Goal: Communication & Community: Answer question/provide support

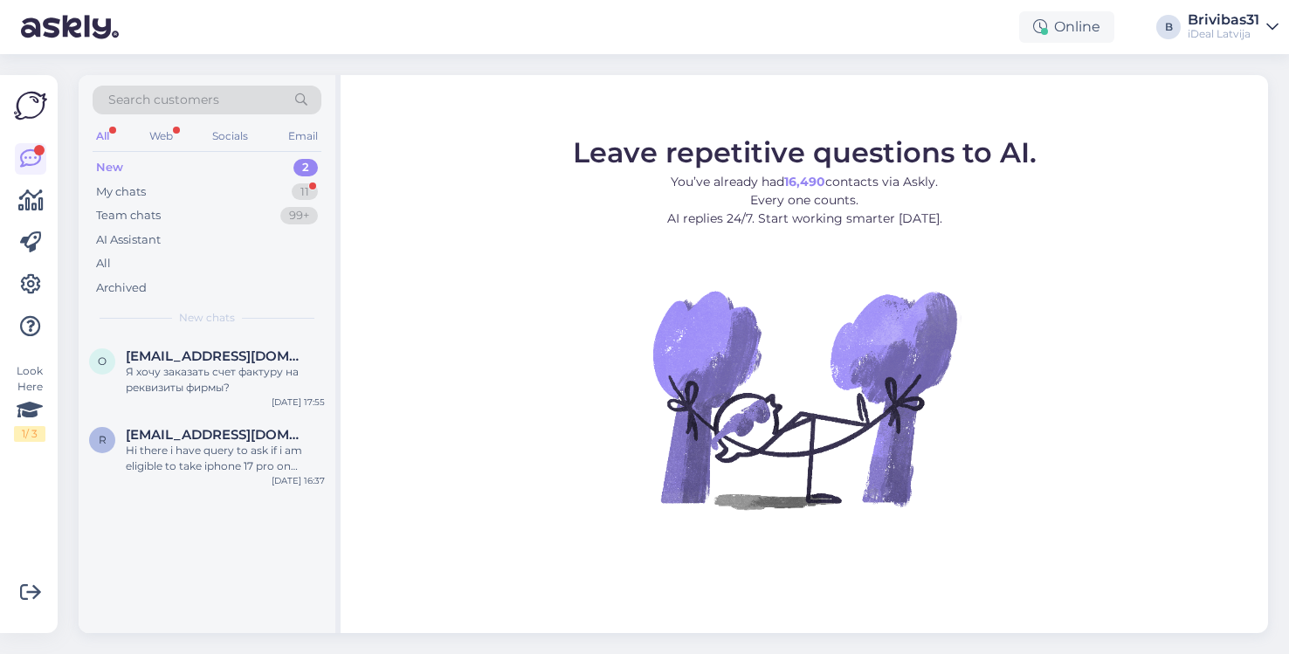
click at [170, 317] on div "New chats" at bounding box center [207, 318] width 229 height 16
click at [170, 369] on div "Я хочу заказать счет фактуру на реквизиты фирмы?" at bounding box center [225, 379] width 199 height 31
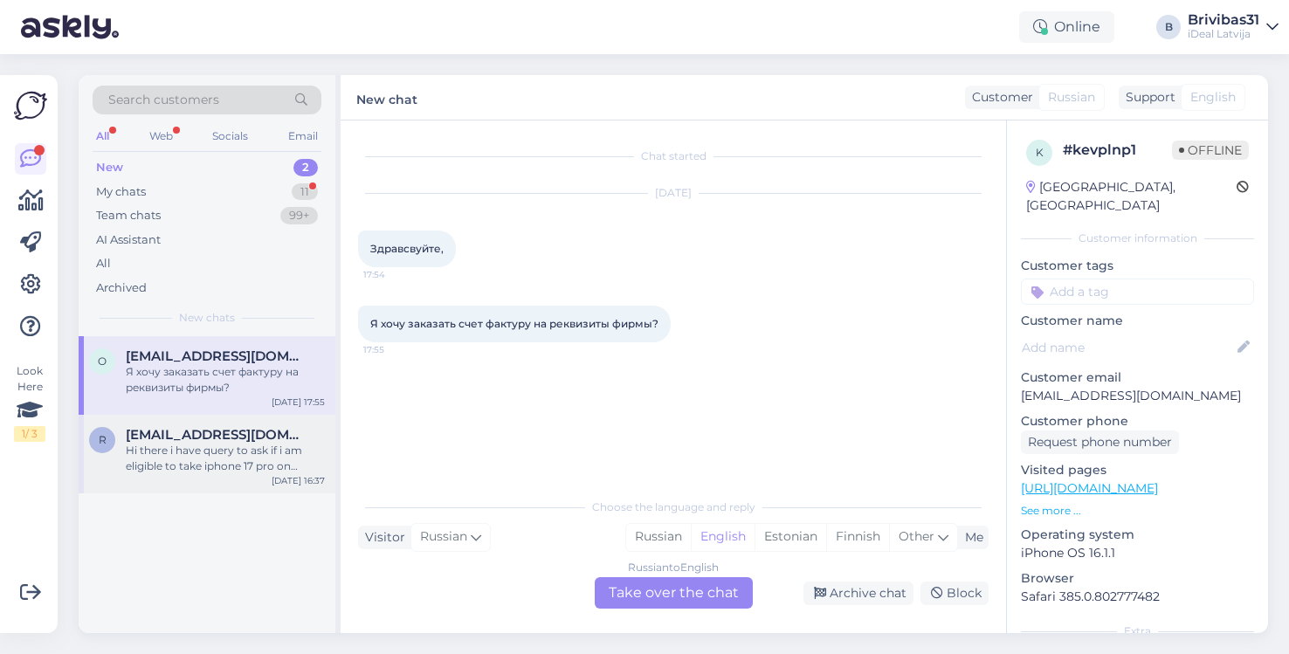
click at [170, 465] on div "Hi there i have query to ask if i am eligible to take iphone 17 pro on lease?" at bounding box center [225, 458] width 199 height 31
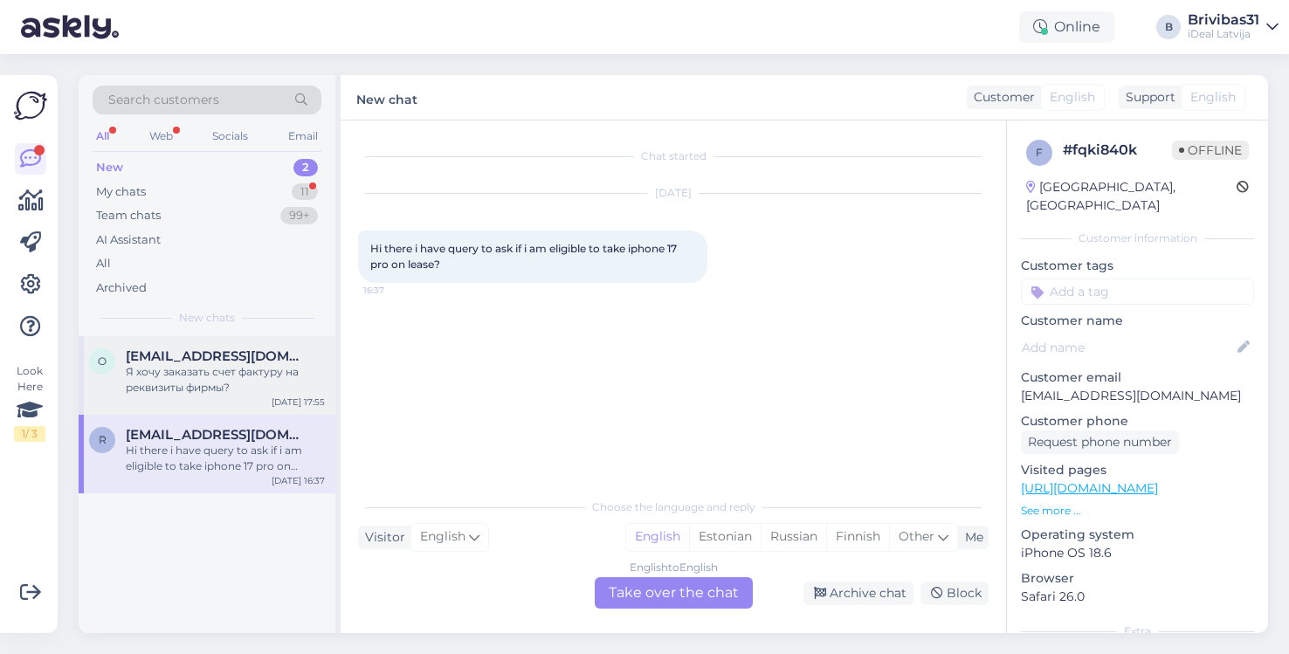
click at [250, 352] on span "[EMAIL_ADDRESS][DOMAIN_NAME]" at bounding box center [217, 356] width 182 height 16
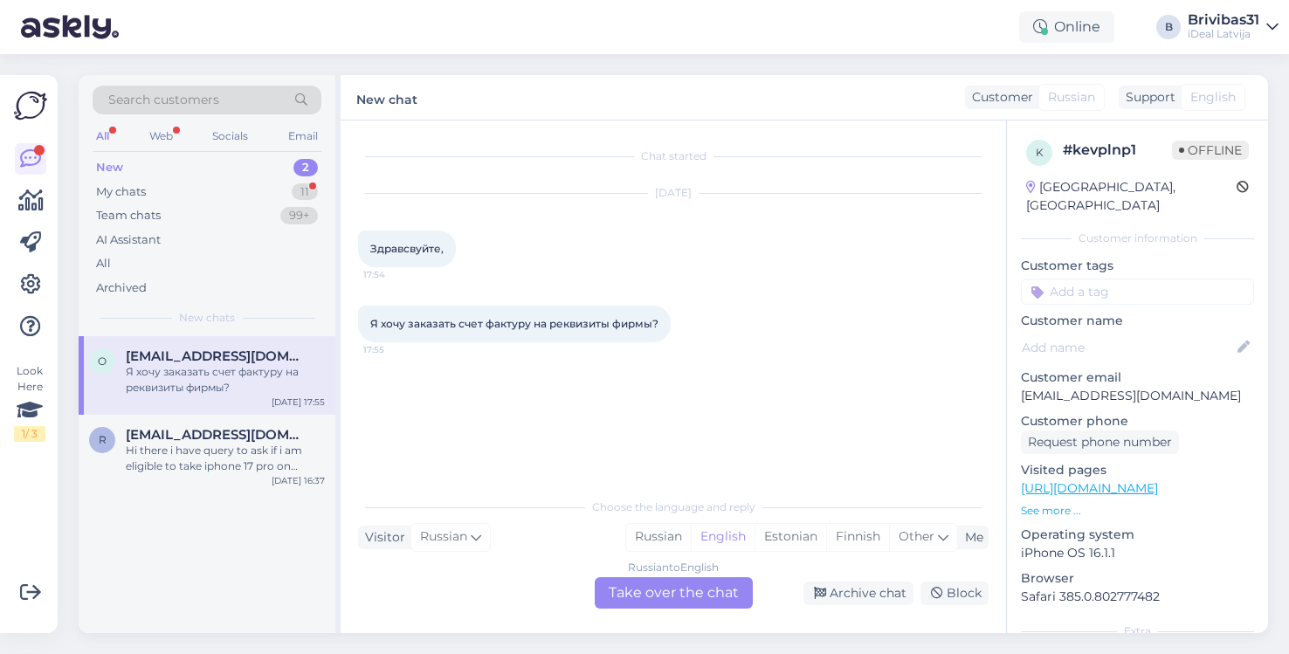
click at [687, 601] on div "Russian to English Take over the chat" at bounding box center [674, 592] width 158 height 31
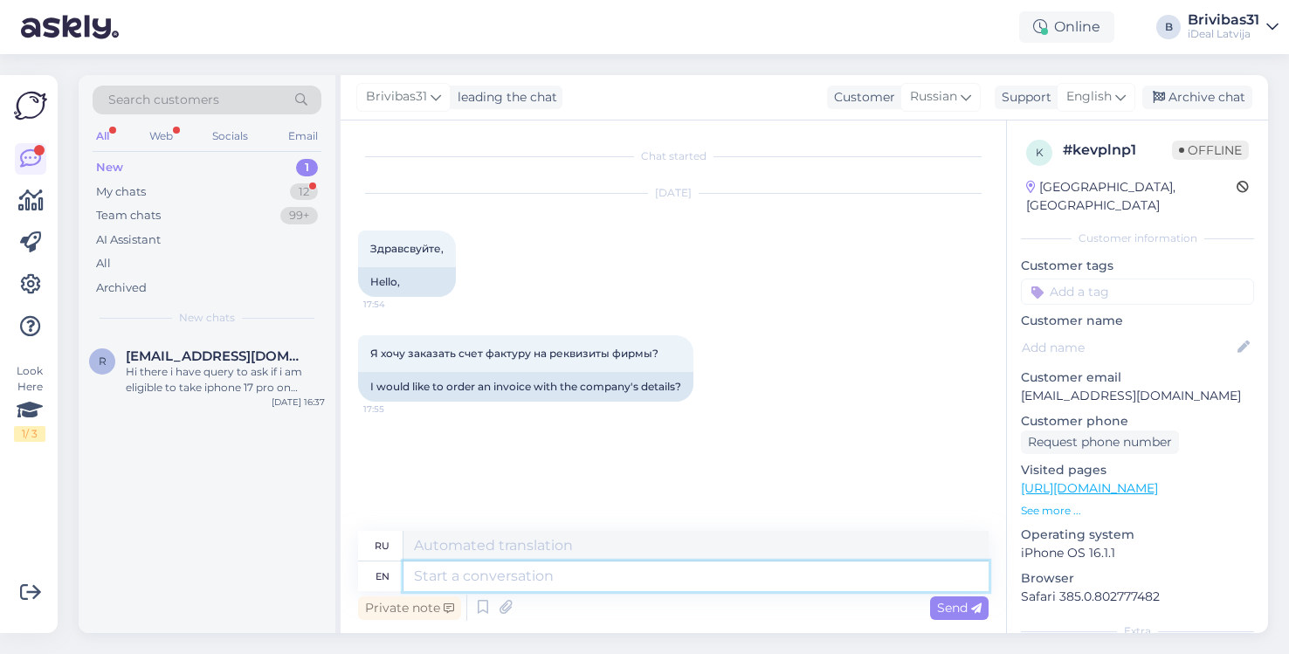
click at [583, 583] on textarea at bounding box center [695, 577] width 585 height 30
type textarea "Hello! Wh"
type textarea "Привет!"
type textarea "Hello! What wo"
type textarea "Привет! Что?"
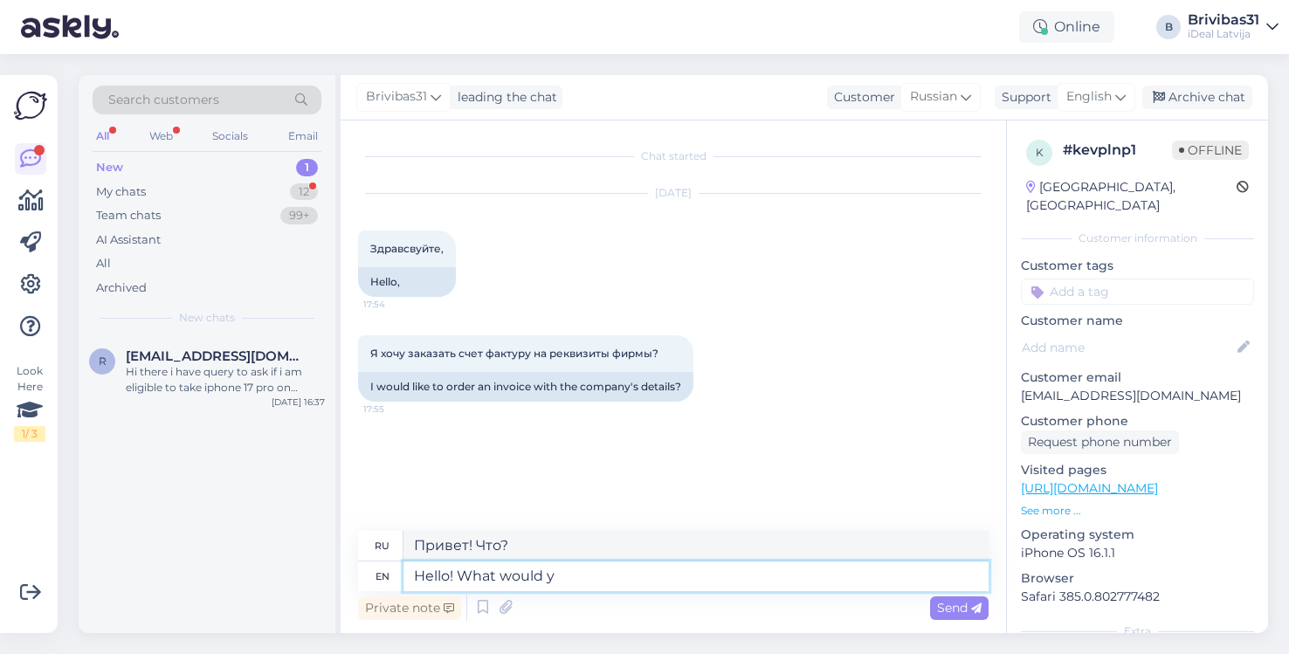
type textarea "Hello! What would yo"
type textarea "Привет! Что бы ты хотел?"
type textarea "Hello! What would you like to"
type textarea "Здравствуйте! Что бы вы хотели?"
type textarea "Hello! What would you like to or"
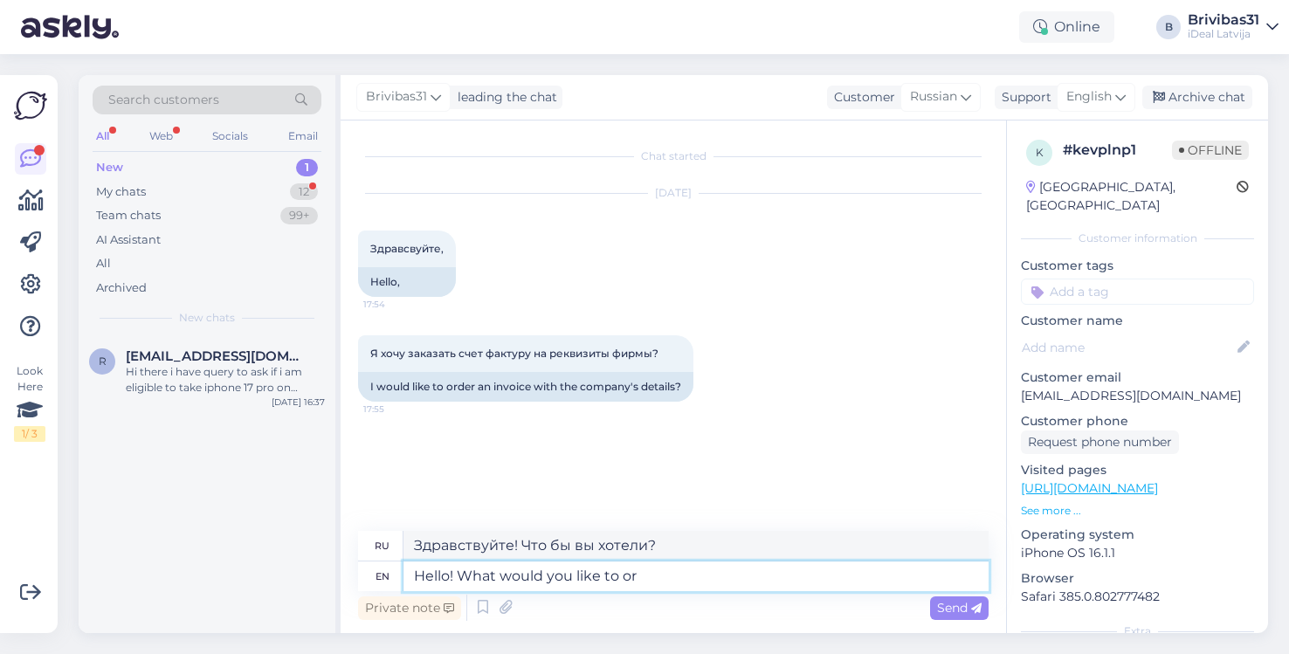
type textarea "Привет! Что бы вы хотели?"
type textarea "Hello! What would you like to order"
type textarea "Здравствуйте! Что бы вы хотели заказать?"
type textarea "Hello! What would you like to order and under twh"
type textarea "Здравствуйте! Что бы вы хотели заказать и под"
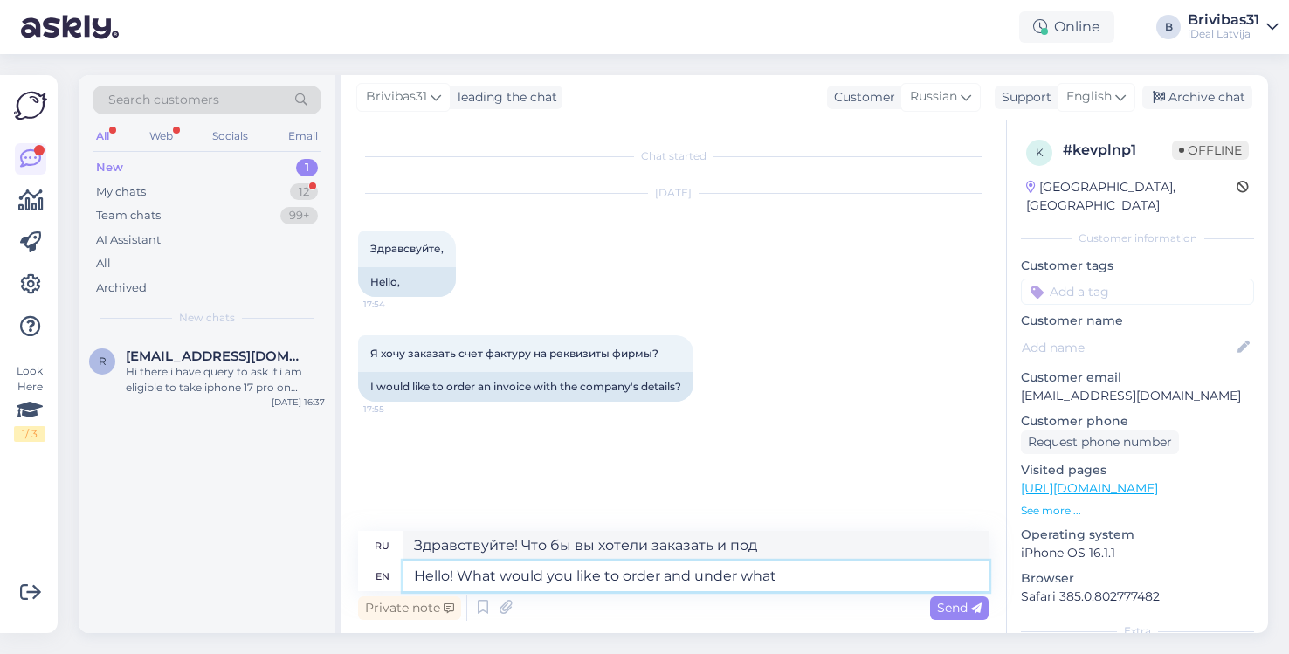
type textarea "Hello! What would you like to order and under what"
type textarea "Здравствуйте! Что бы вы хотели заказать и под какую цену?"
type textarea "Hello! What would you like to order and under what company?"
type textarea "Здравствуйте! Что бы вы хотели заказать и у какой компании?"
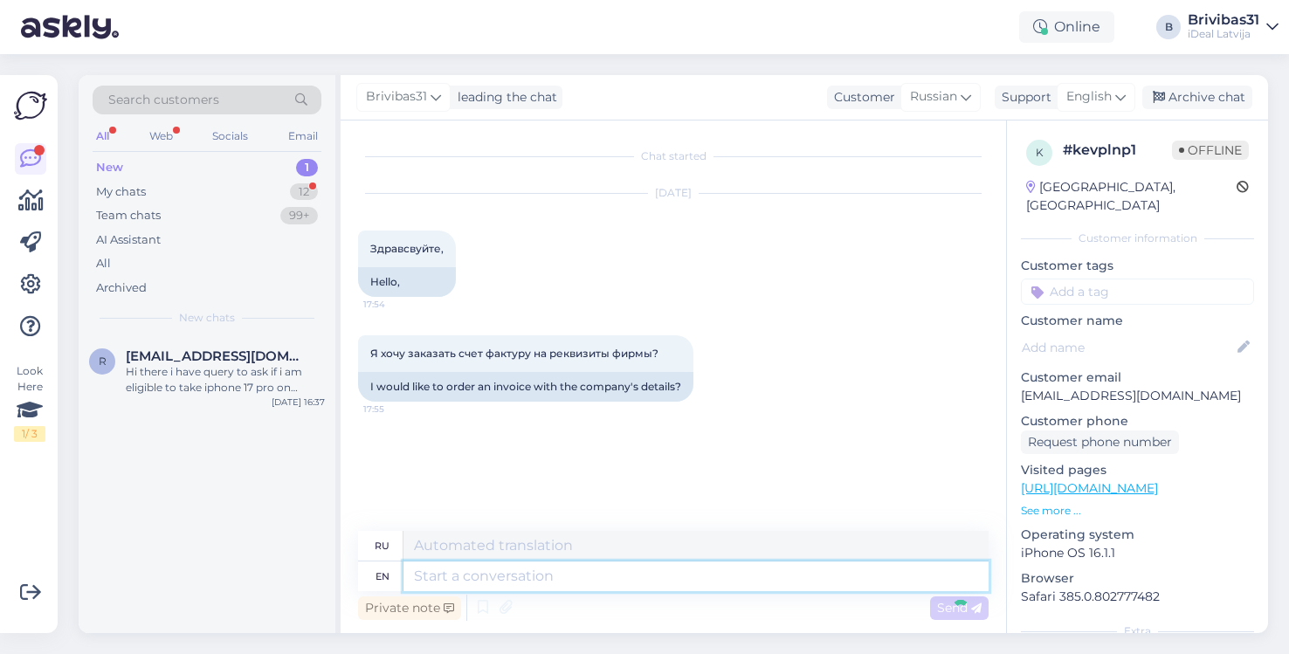
scroll to position [42, 0]
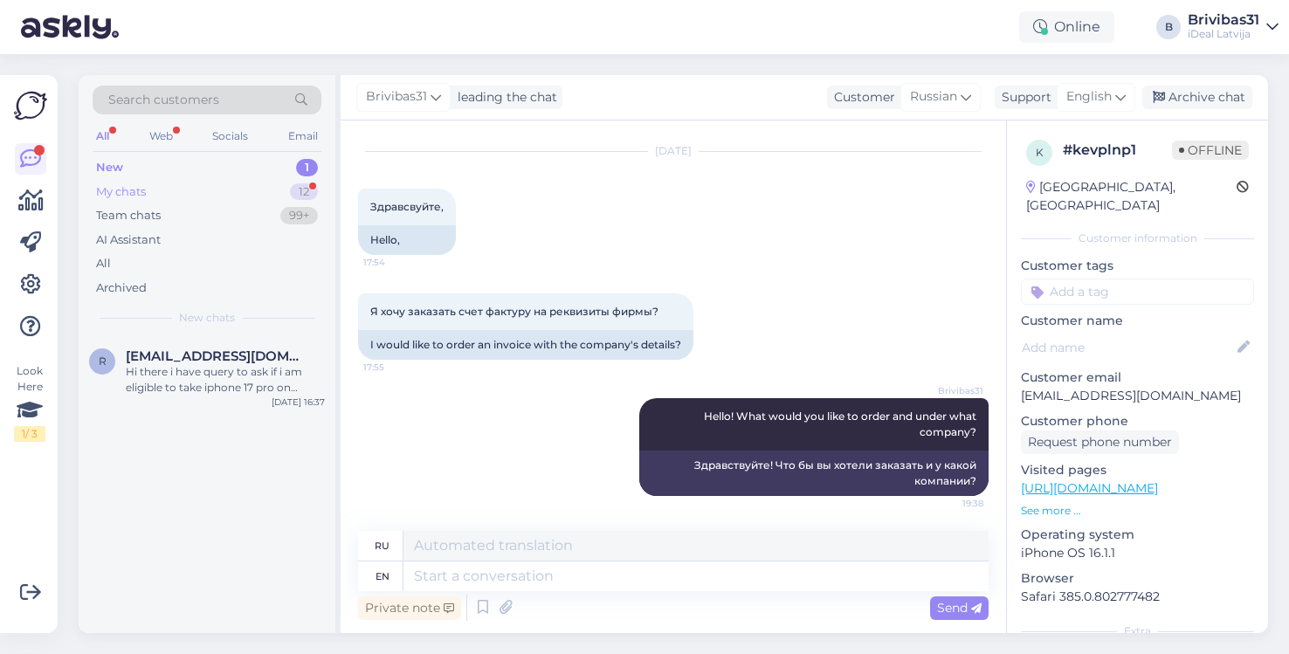
click at [121, 190] on div "My chats" at bounding box center [121, 191] width 50 height 17
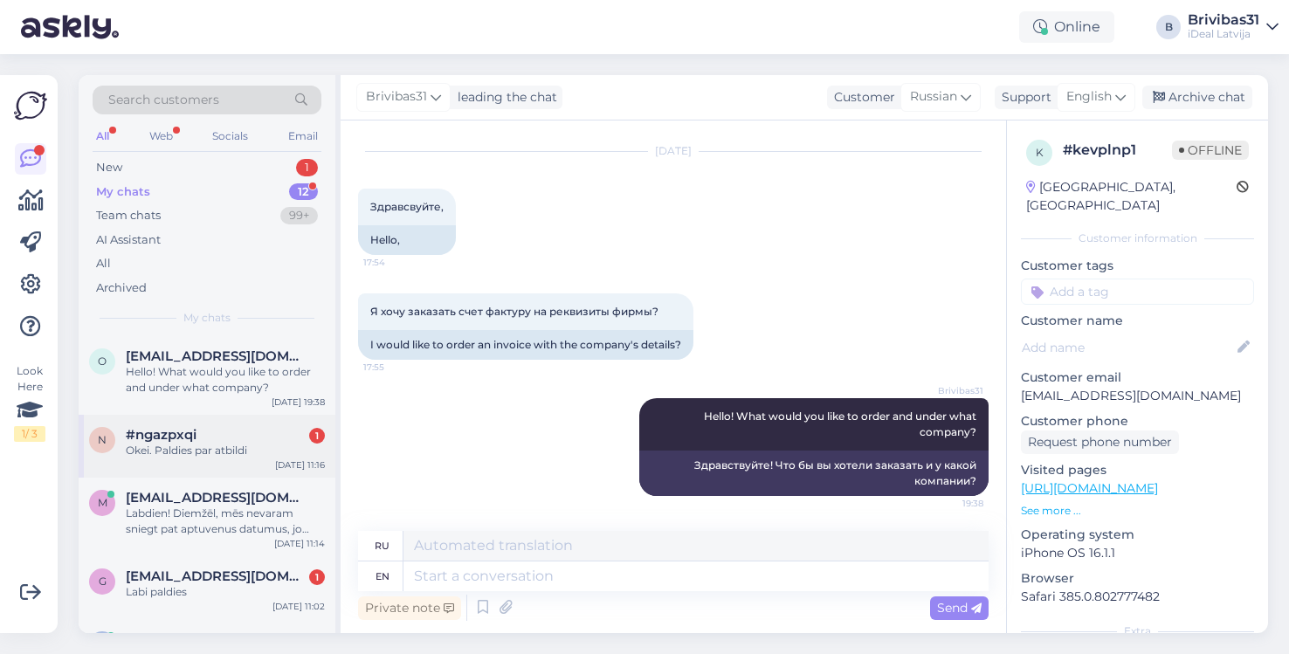
click at [183, 427] on span "#ngazpxqi" at bounding box center [161, 435] width 71 height 16
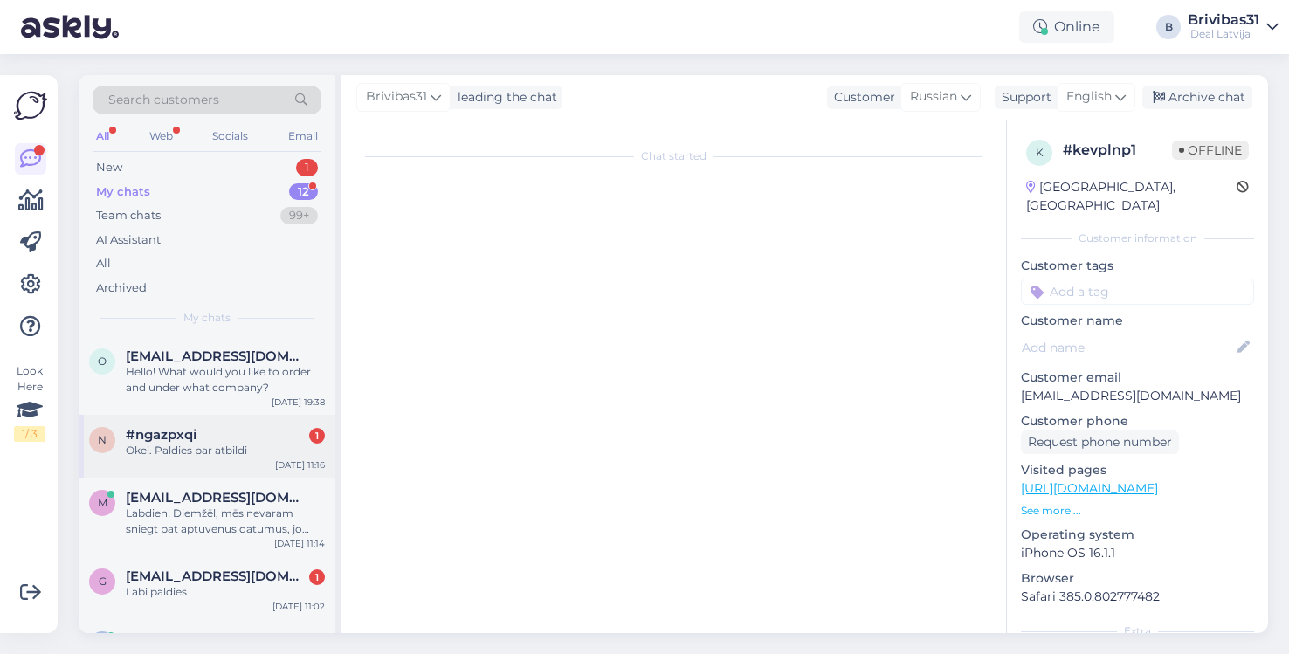
scroll to position [0, 0]
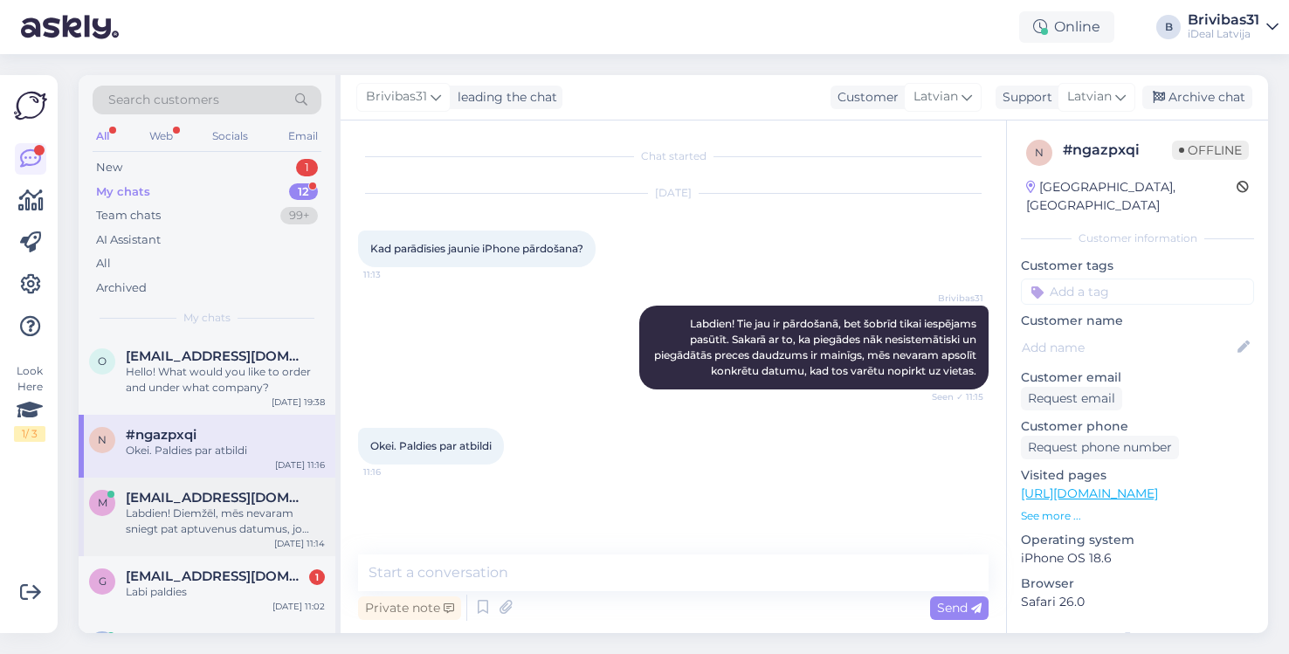
click at [163, 552] on div "m [EMAIL_ADDRESS][DOMAIN_NAME] Labdien! Diemžēl, mēs nevaram sniegt pat aptuven…" at bounding box center [207, 517] width 257 height 79
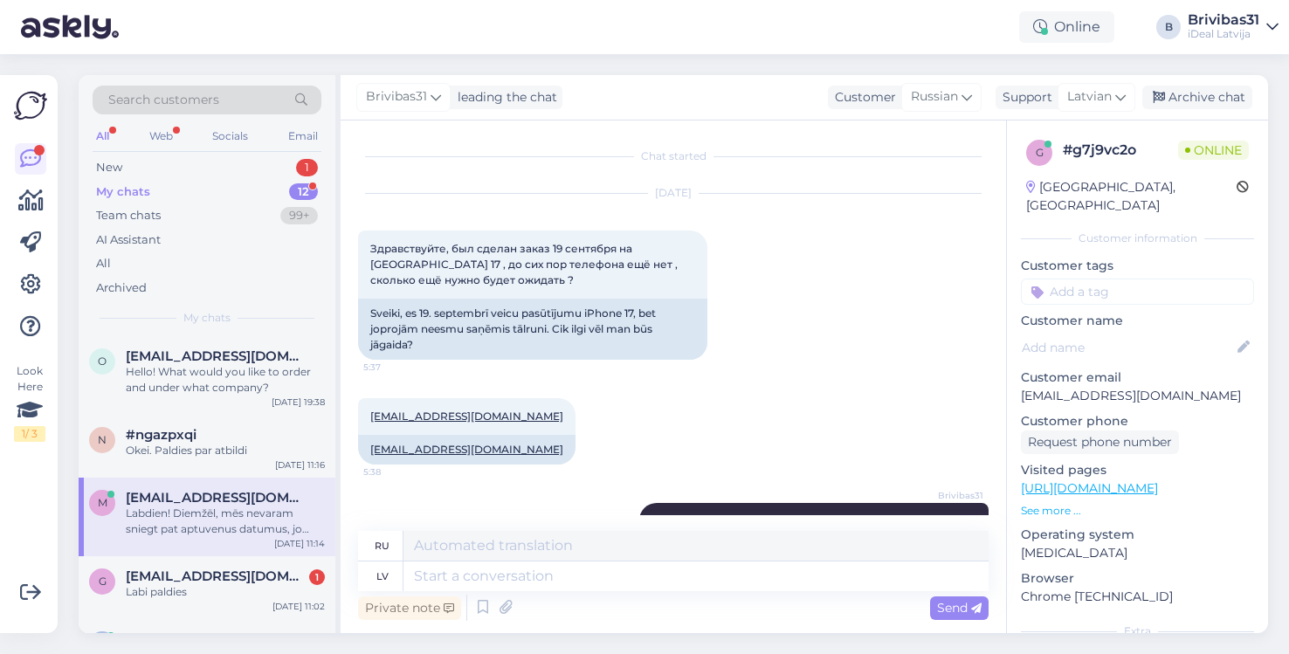
scroll to position [199, 0]
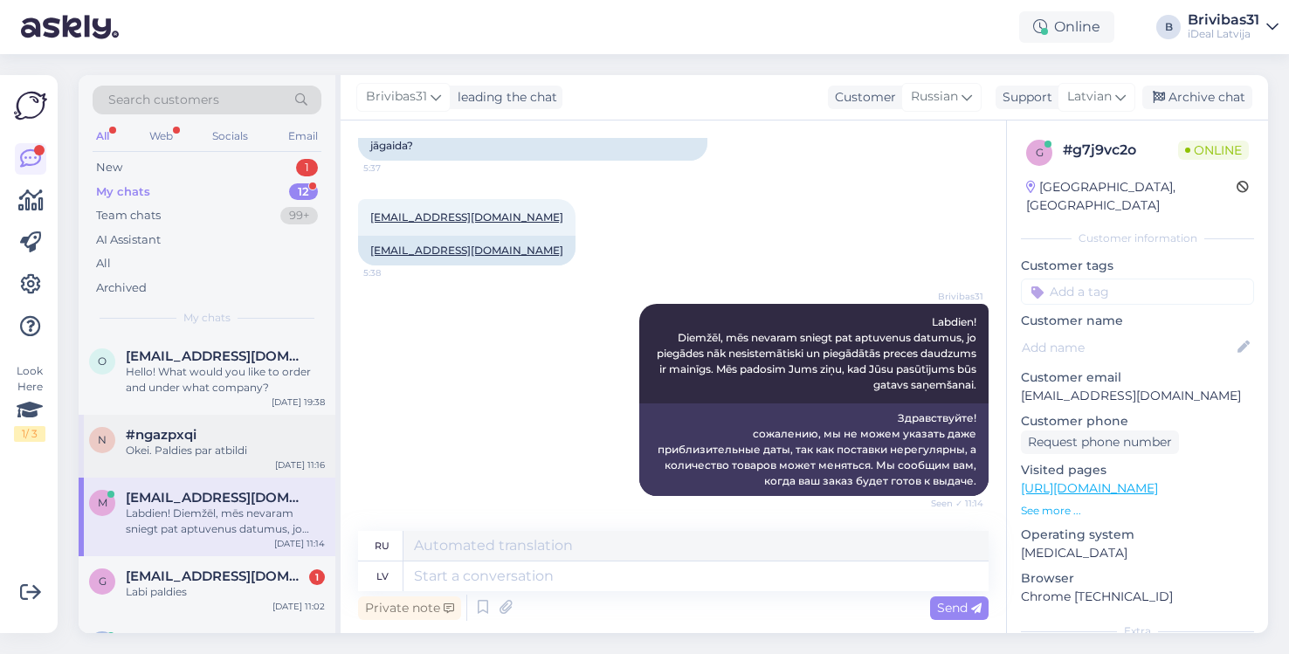
click at [199, 447] on div "Okei. Paldies par atbildi" at bounding box center [225, 451] width 199 height 16
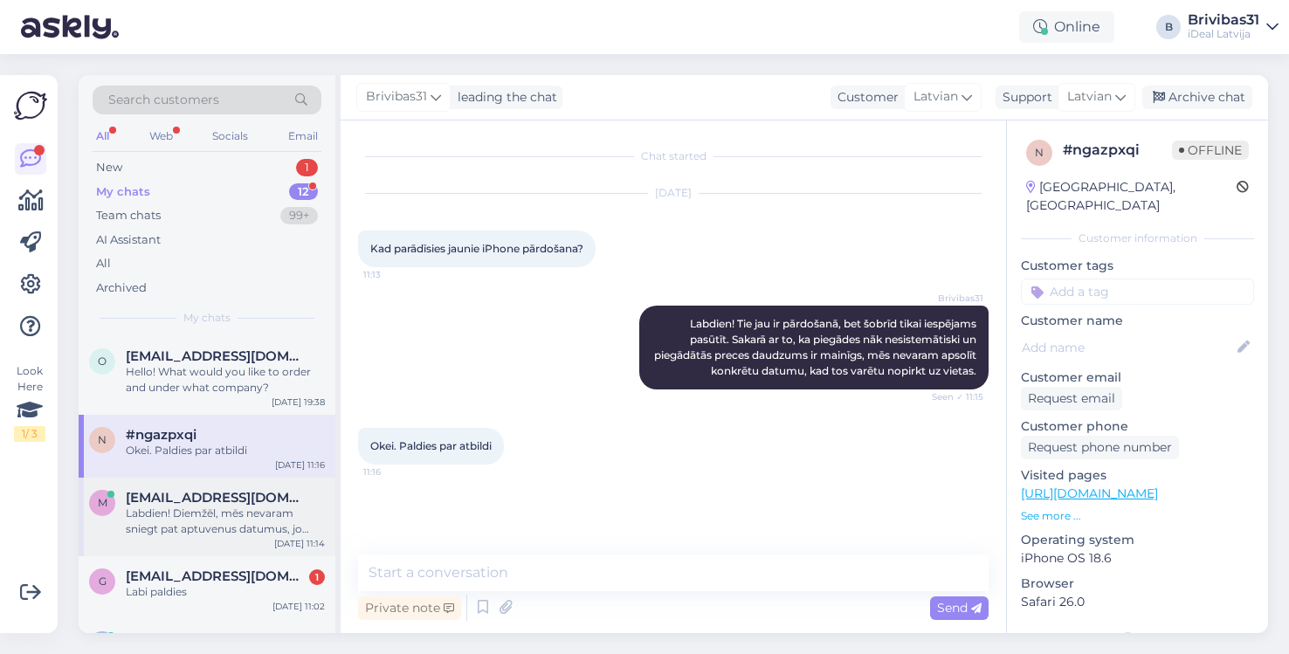
scroll to position [0, 0]
click at [176, 580] on span "[EMAIL_ADDRESS][DOMAIN_NAME]" at bounding box center [217, 577] width 182 height 16
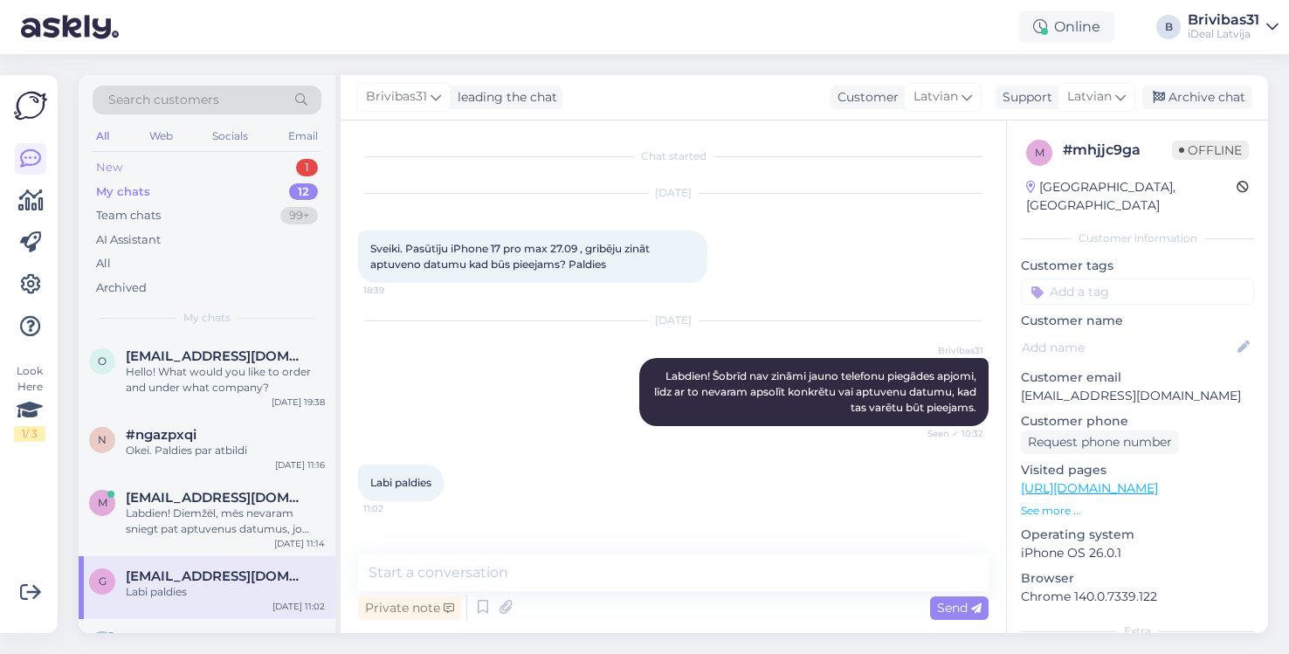
click at [249, 162] on div "New 1" at bounding box center [207, 167] width 229 height 24
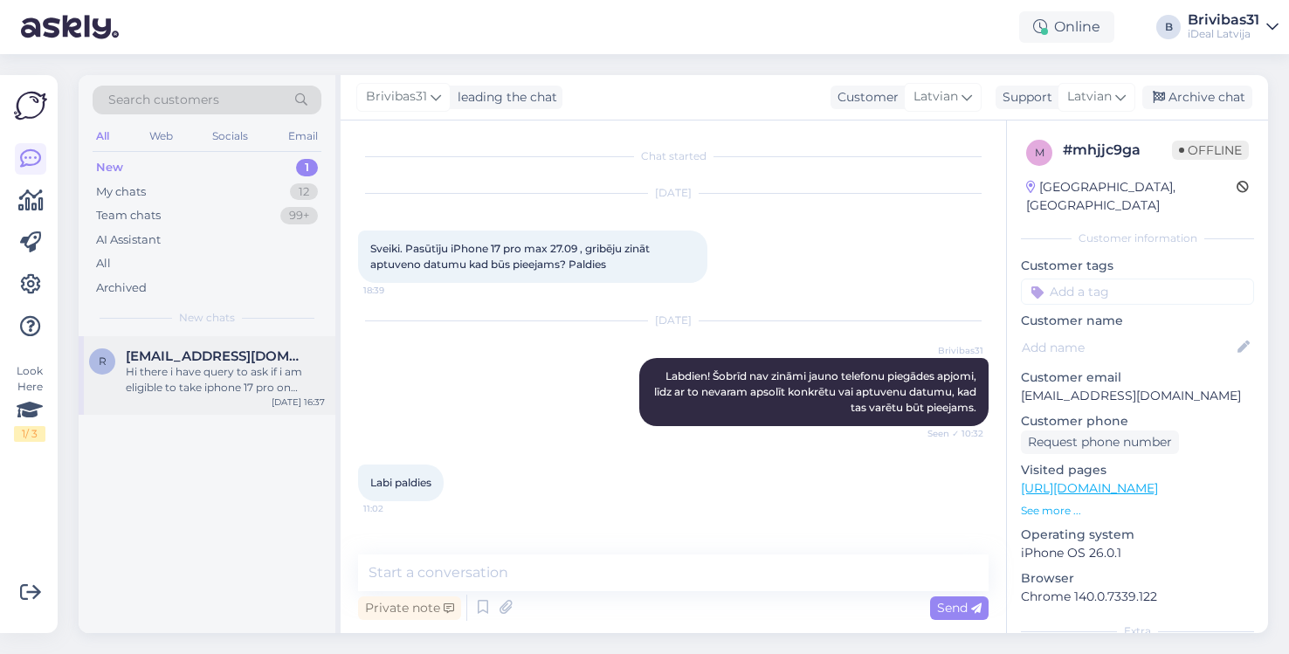
click at [210, 380] on div "Hi there i have query to ask if i am eligible to take iphone 17 pro on lease?" at bounding box center [225, 379] width 199 height 31
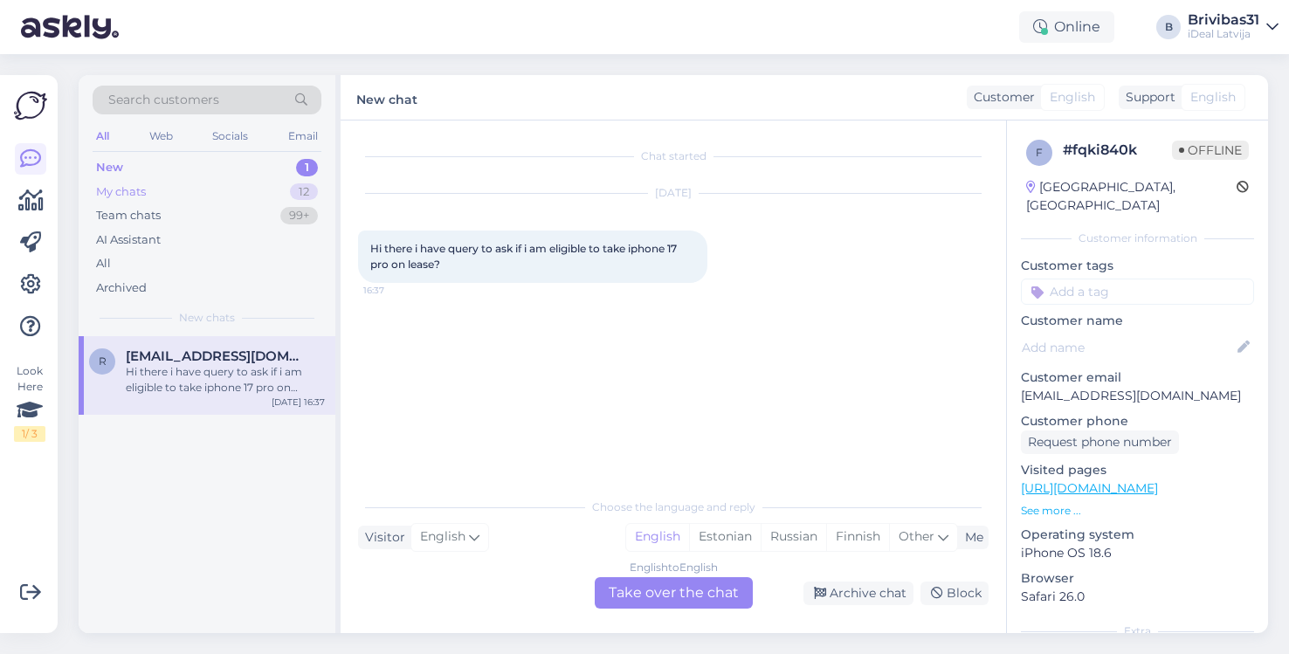
click at [210, 190] on div "My chats 12" at bounding box center [207, 192] width 229 height 24
